Goal: Information Seeking & Learning: Learn about a topic

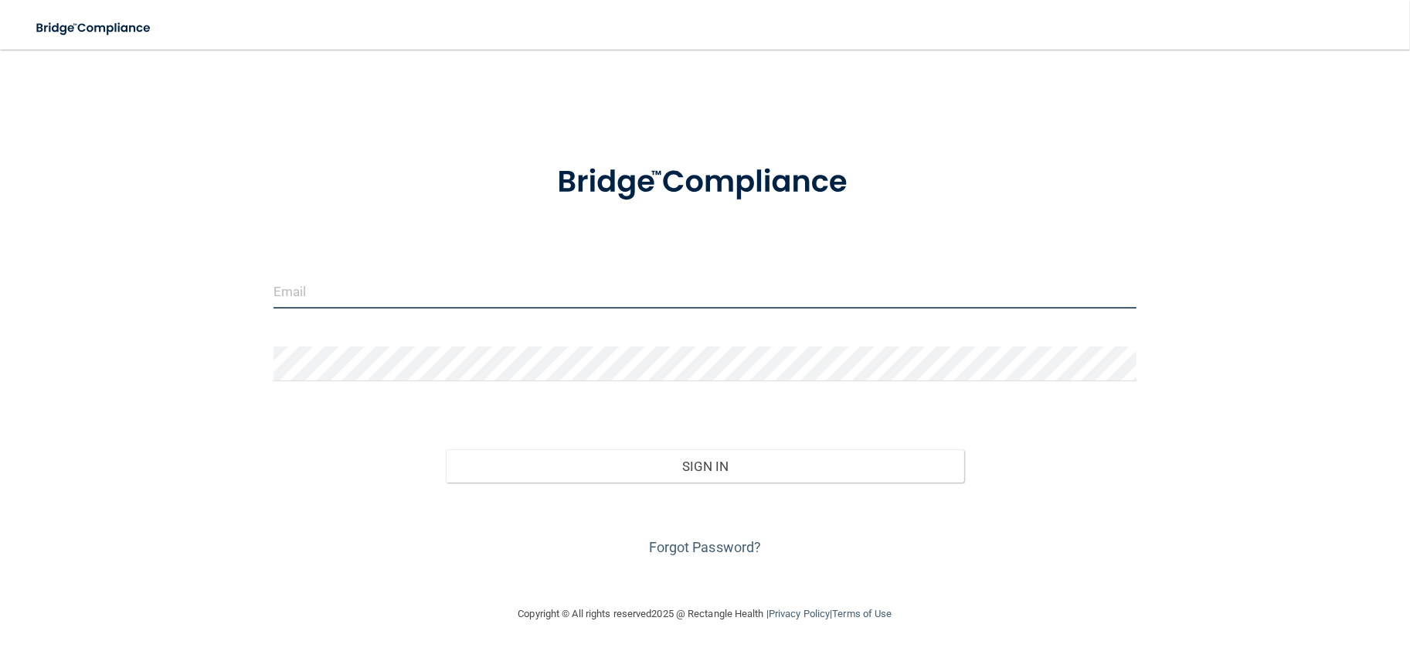
click at [306, 284] on input "email" at bounding box center [705, 291] width 863 height 35
type input "[EMAIL_ADDRESS][DOMAIN_NAME]"
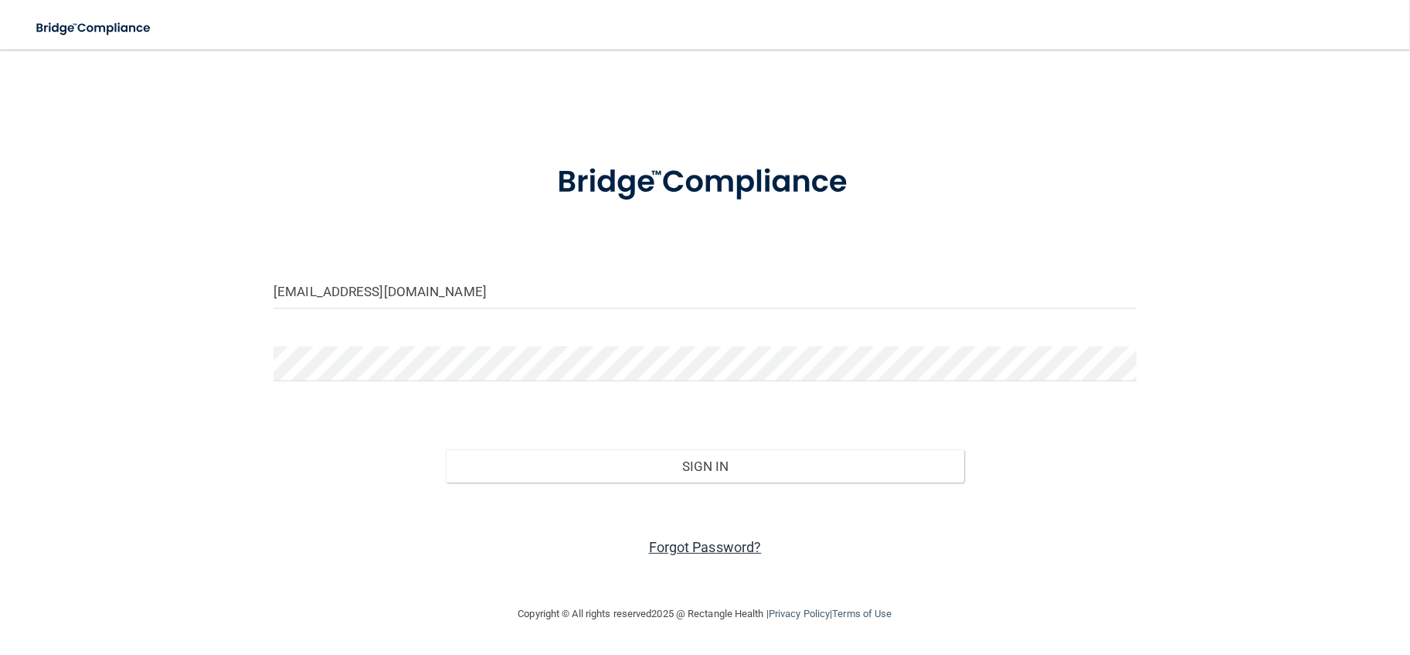
click at [686, 552] on link "Forgot Password?" at bounding box center [705, 547] width 113 height 16
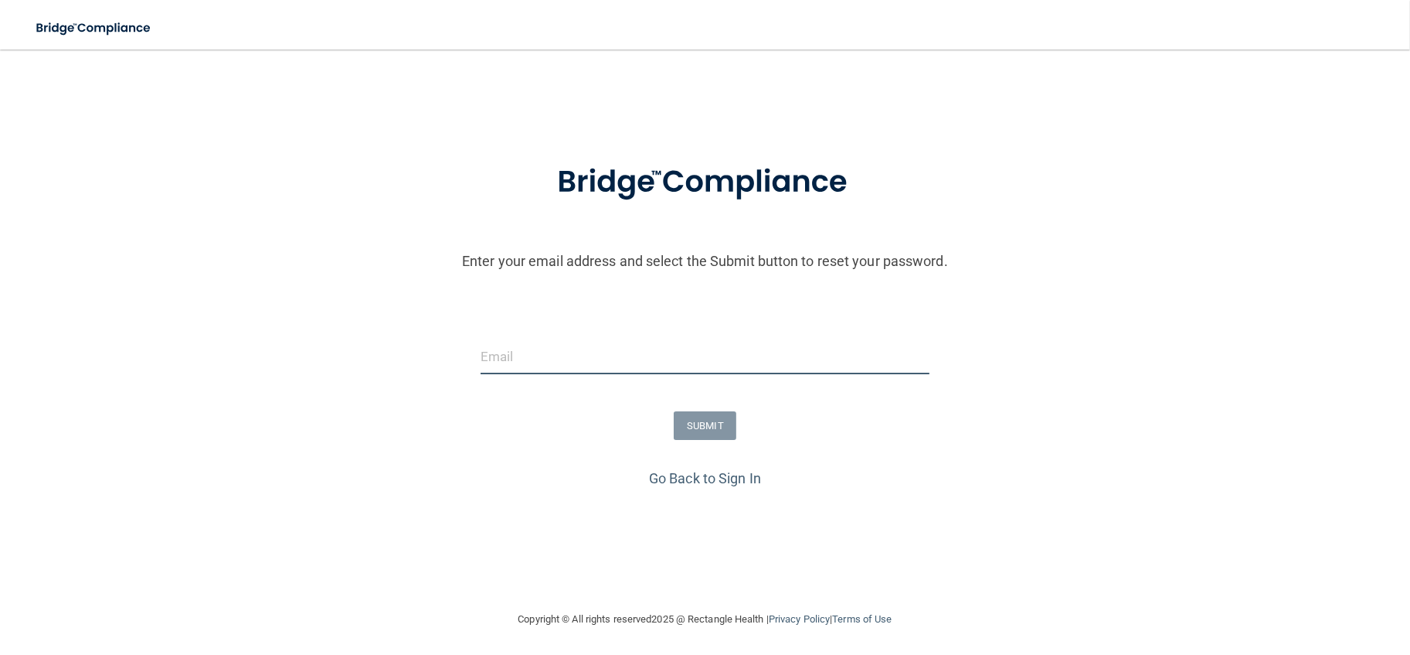
click at [573, 359] on input "email" at bounding box center [706, 356] width 450 height 35
type input "[EMAIL_ADDRESS][DOMAIN_NAME]"
click at [674, 417] on button "SUBMIT" at bounding box center [705, 425] width 63 height 29
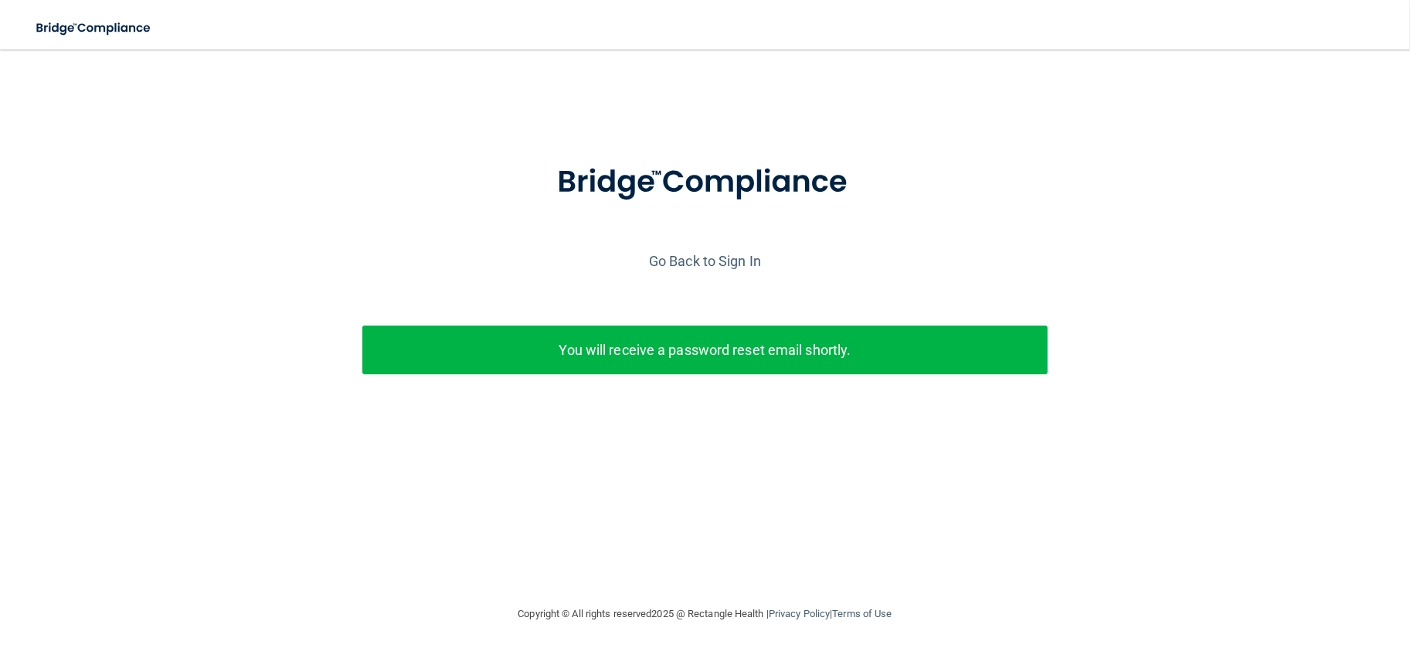
click at [754, 345] on p "You will receive a password reset email shortly." at bounding box center [705, 350] width 663 height 26
click at [678, 258] on link "Go Back to Sign In" at bounding box center [705, 261] width 112 height 16
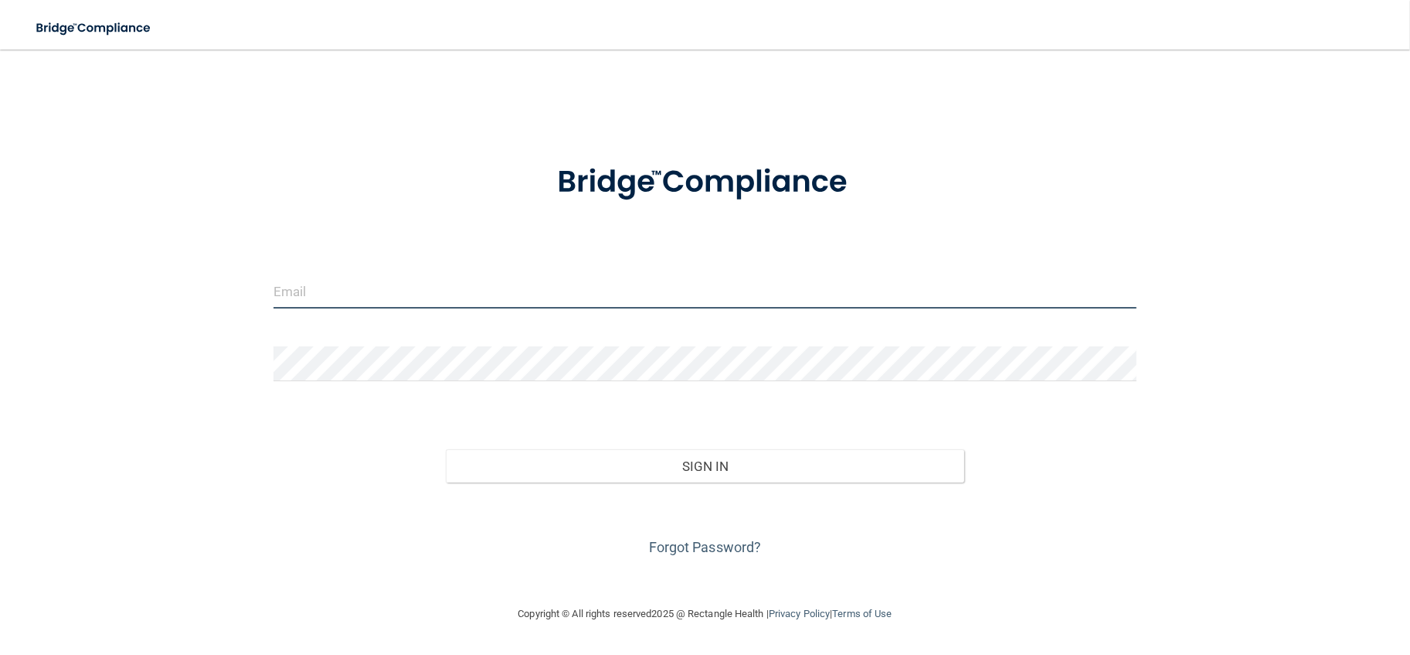
click at [308, 295] on input "email" at bounding box center [705, 291] width 863 height 35
type input "[EMAIL_ADDRESS][DOMAIN_NAME]"
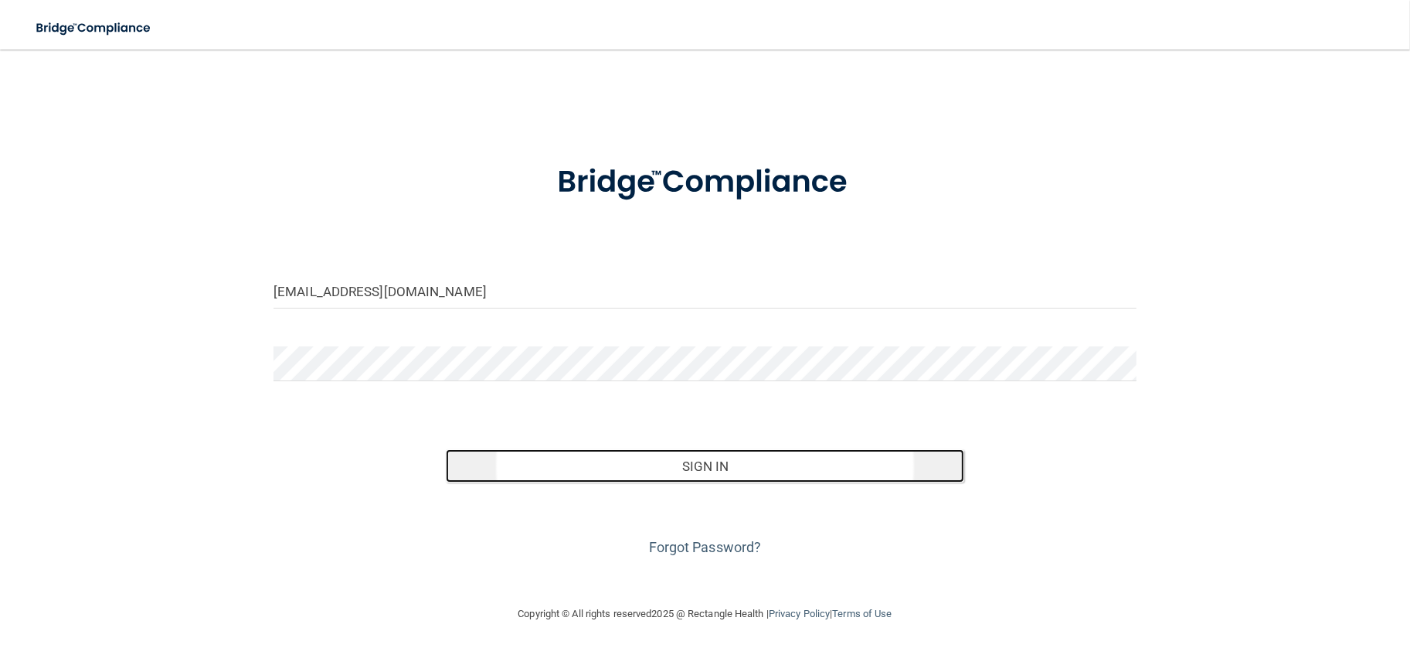
click at [682, 466] on button "Sign In" at bounding box center [705, 466] width 518 height 34
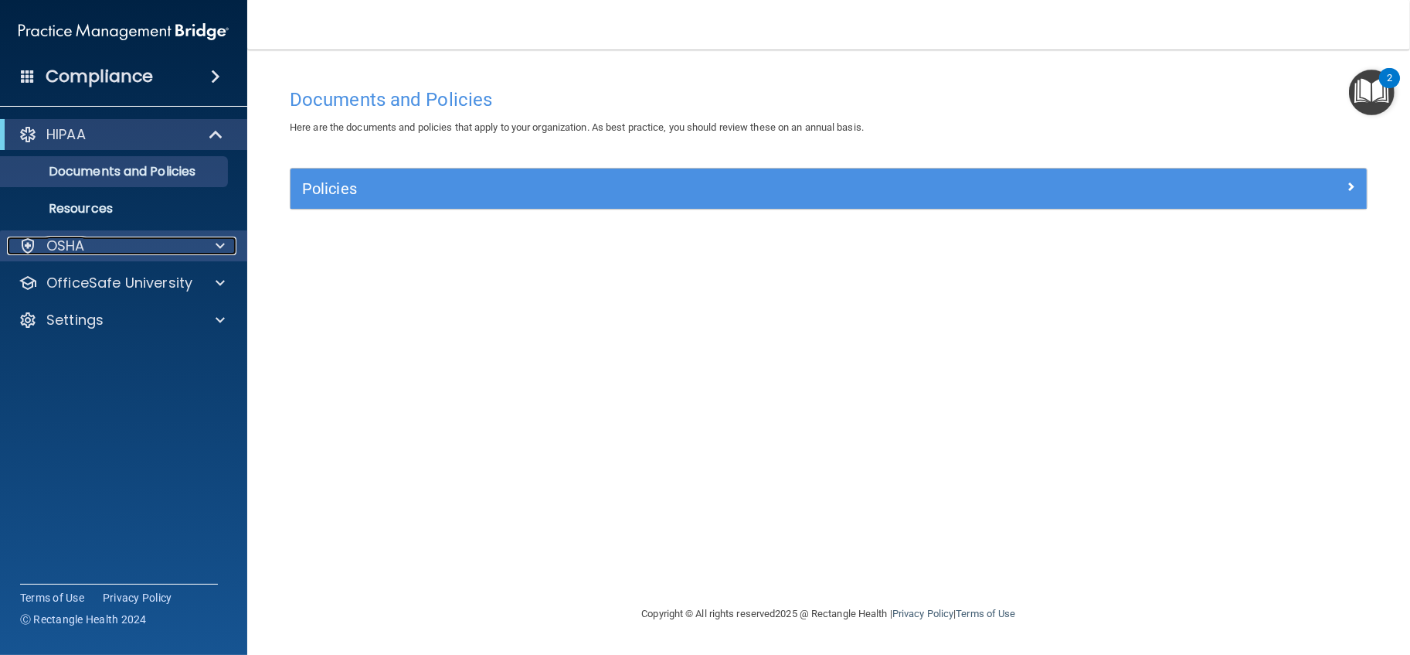
click at [165, 239] on div "OSHA" at bounding box center [103, 245] width 192 height 19
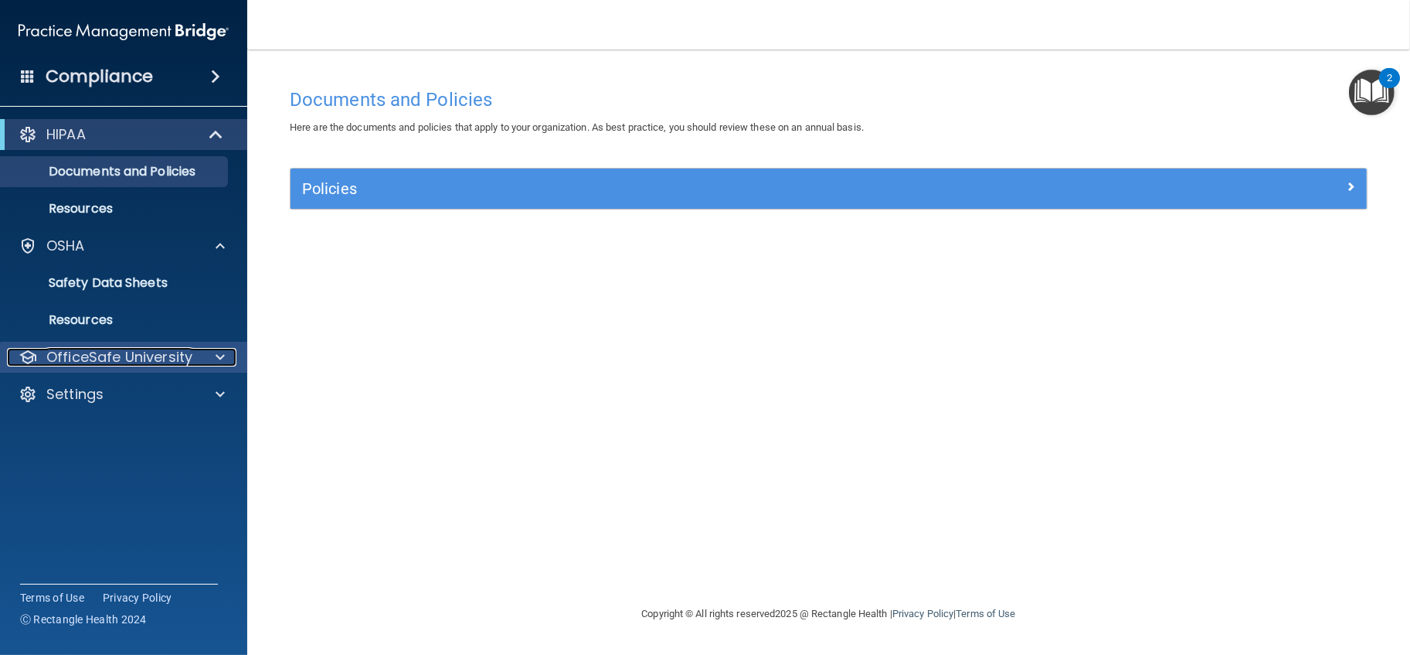
click at [114, 351] on p "OfficeSafe University" at bounding box center [119, 357] width 146 height 19
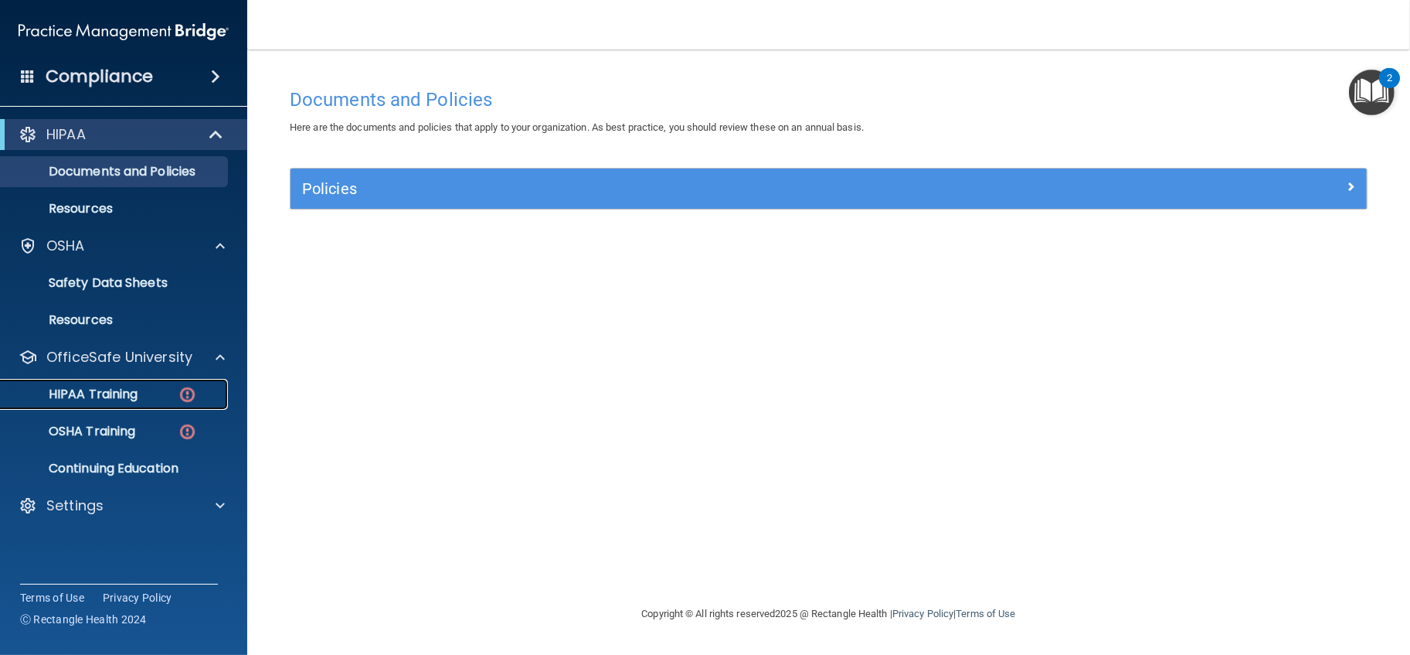
click at [121, 386] on p "HIPAA Training" at bounding box center [74, 393] width 128 height 15
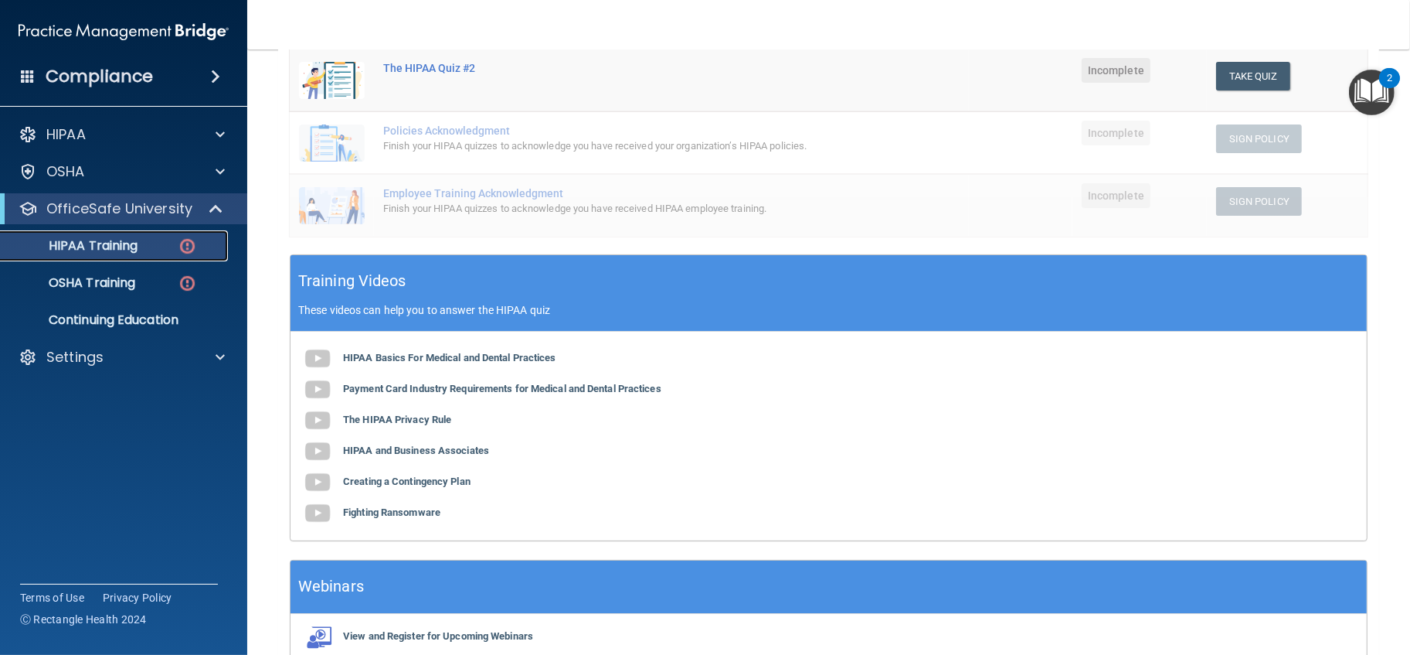
scroll to position [426, 0]
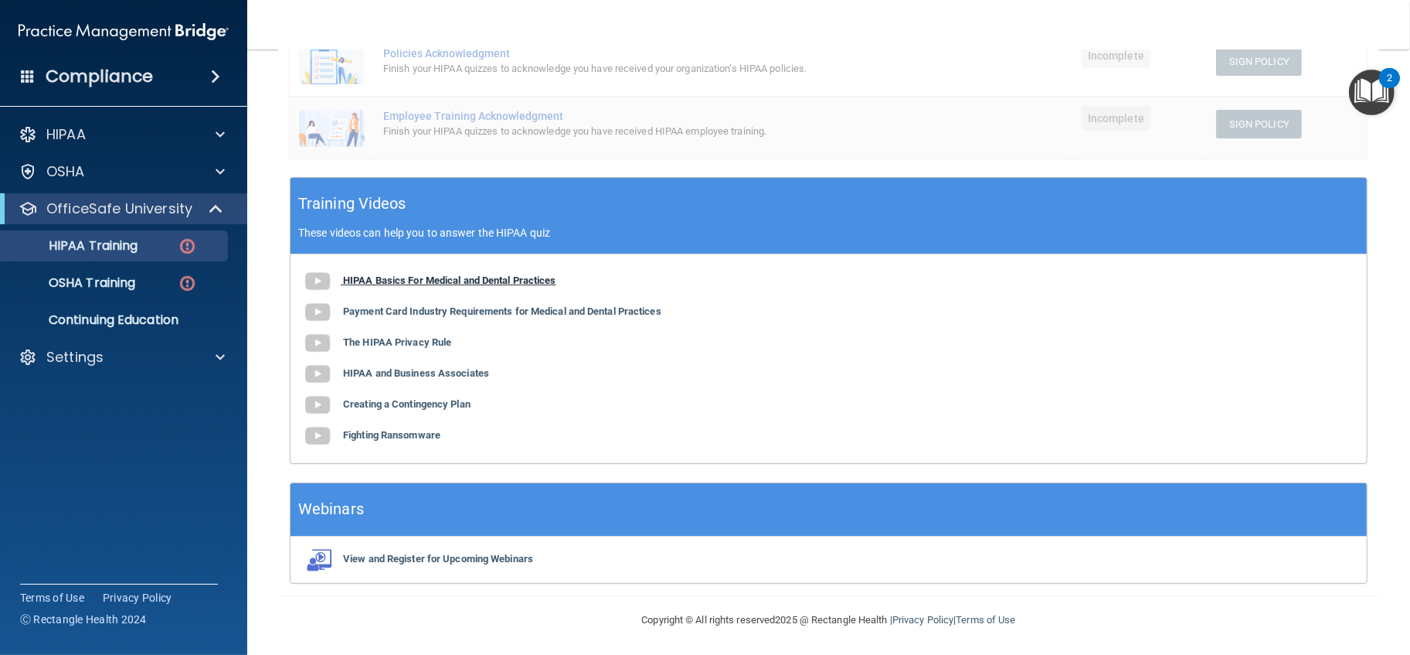
click at [457, 274] on b "HIPAA Basics For Medical and Dental Practices" at bounding box center [449, 280] width 213 height 12
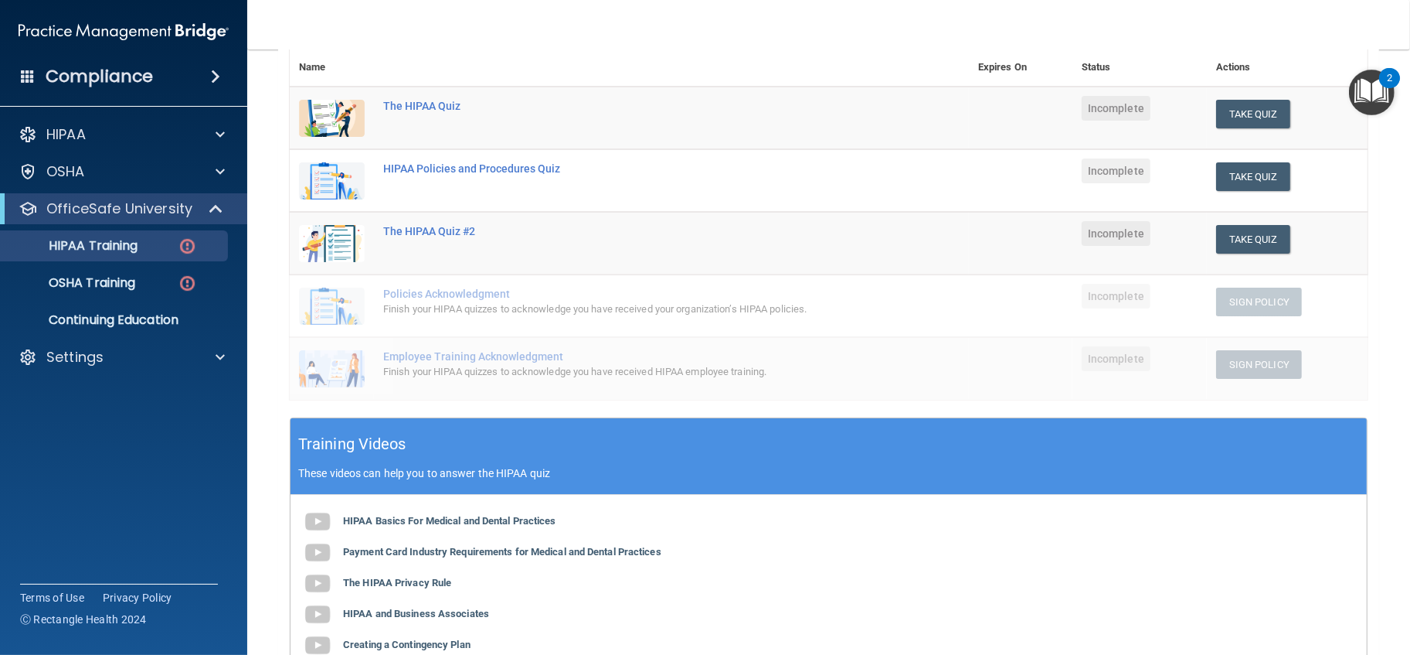
scroll to position [83, 0]
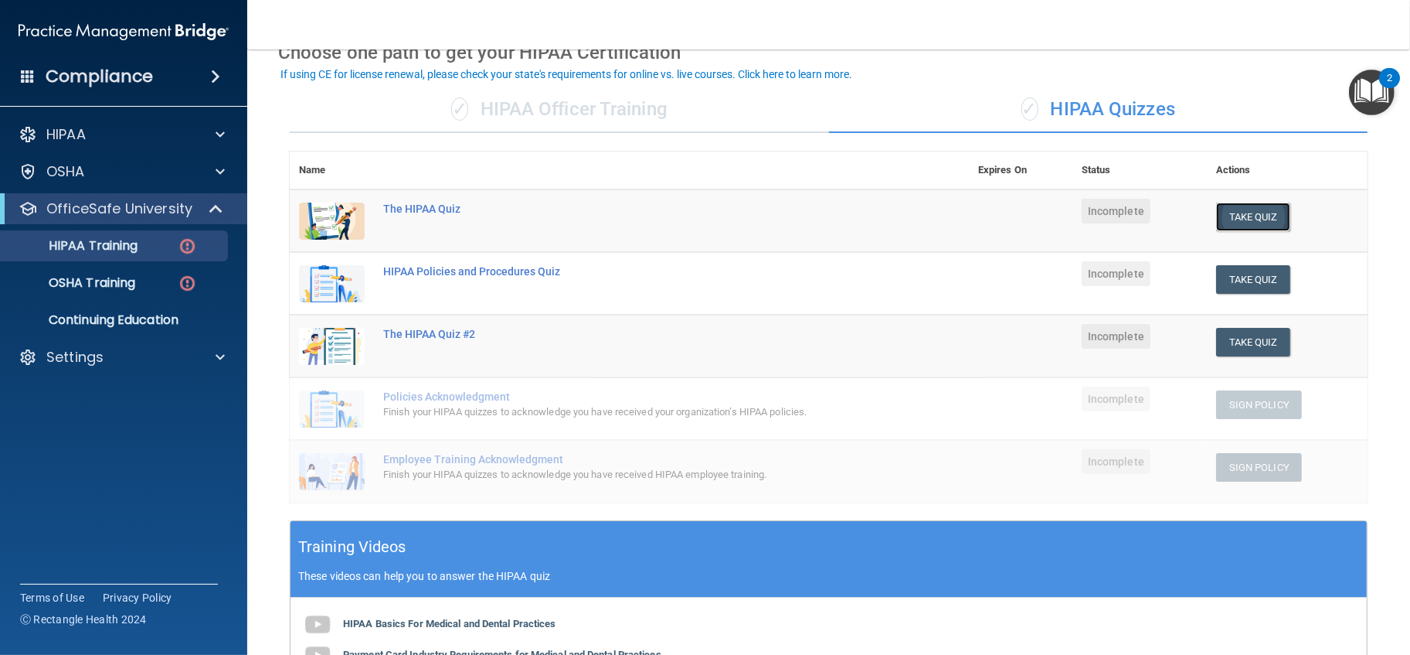
click at [1246, 213] on button "Take Quiz" at bounding box center [1253, 216] width 74 height 29
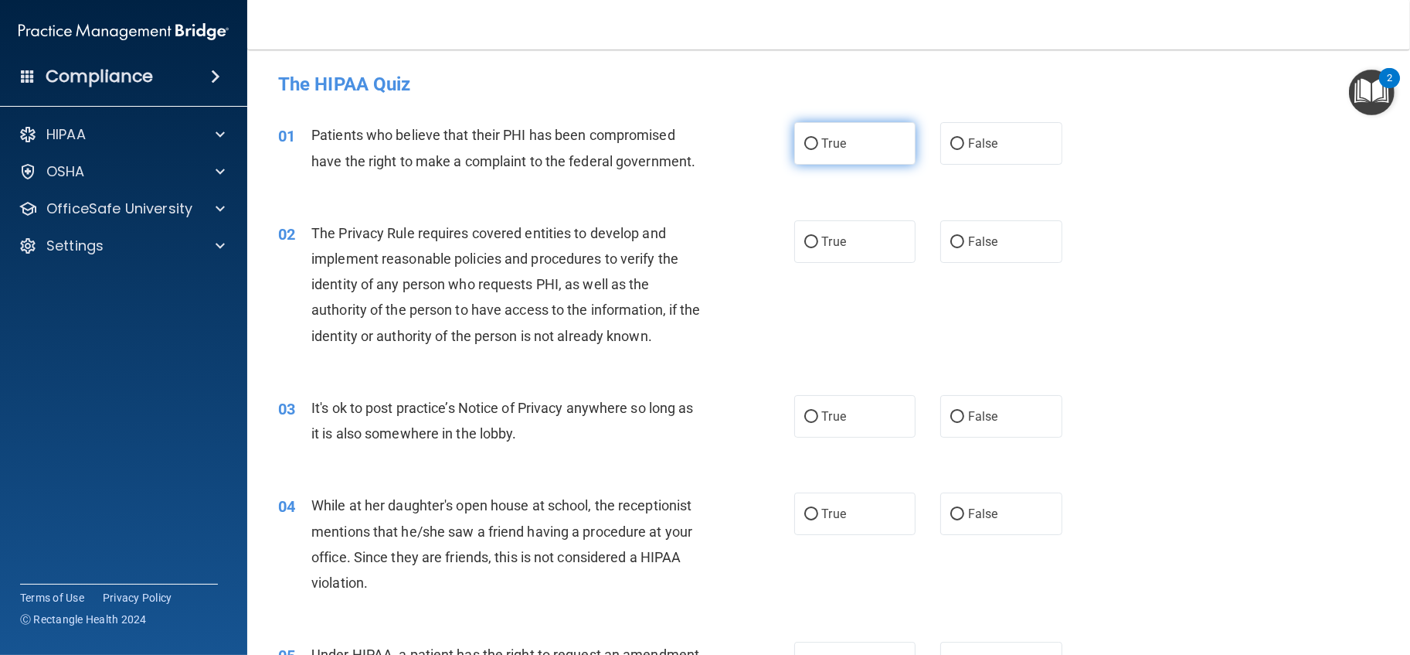
click at [806, 145] on input "True" at bounding box center [811, 144] width 14 height 12
radio input "true"
click at [953, 417] on input "False" at bounding box center [958, 417] width 14 height 12
radio input "true"
